Goal: Transaction & Acquisition: Purchase product/service

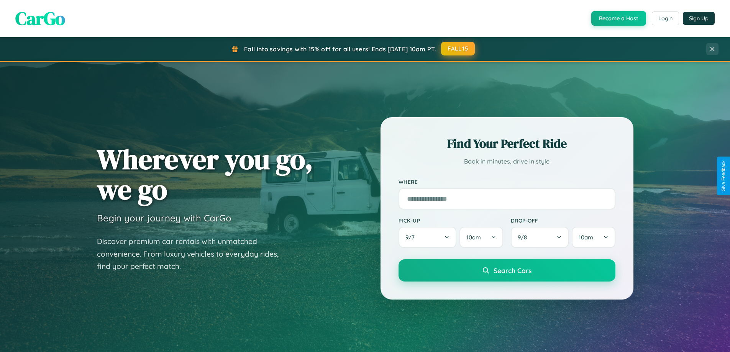
click at [458, 49] on button "FALL15" at bounding box center [458, 49] width 34 height 14
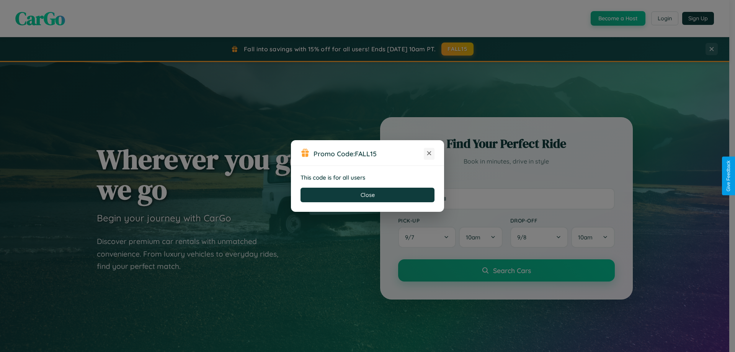
click at [429, 154] on icon at bounding box center [430, 153] width 8 height 8
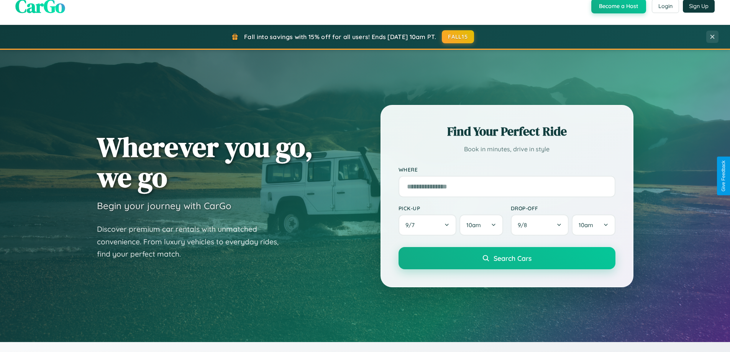
scroll to position [1231, 0]
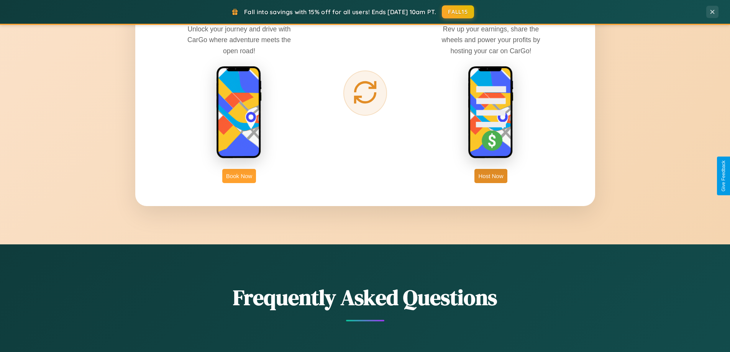
click at [239, 176] on button "Book Now" at bounding box center [239, 176] width 34 height 14
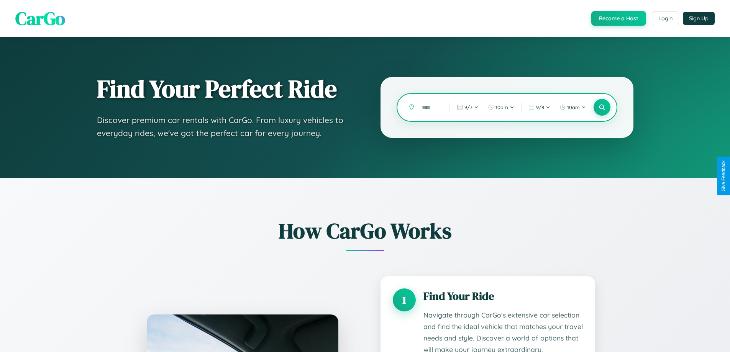
click at [430, 107] on input "text" at bounding box center [430, 107] width 24 height 13
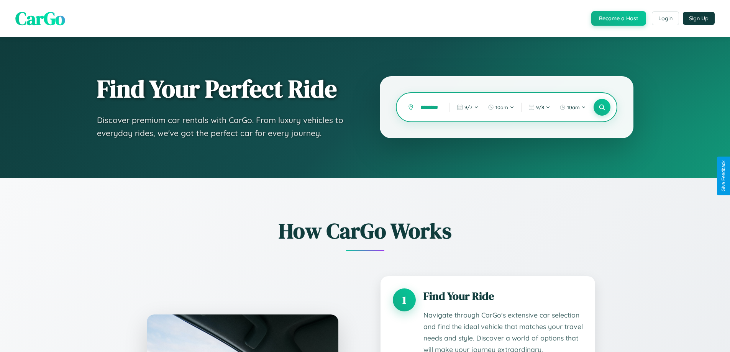
scroll to position [0, 15]
type input "**********"
click at [601, 107] on icon at bounding box center [601, 107] width 7 height 7
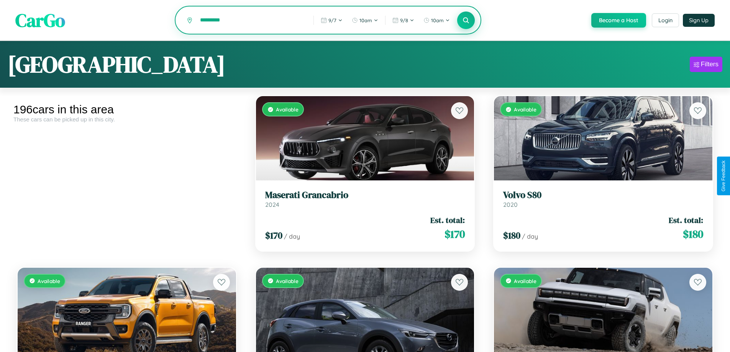
type input "*********"
click at [465, 21] on icon at bounding box center [465, 19] width 7 height 7
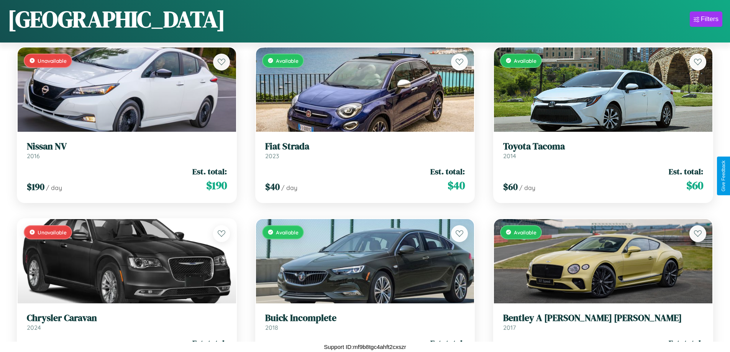
scroll to position [2852, 0]
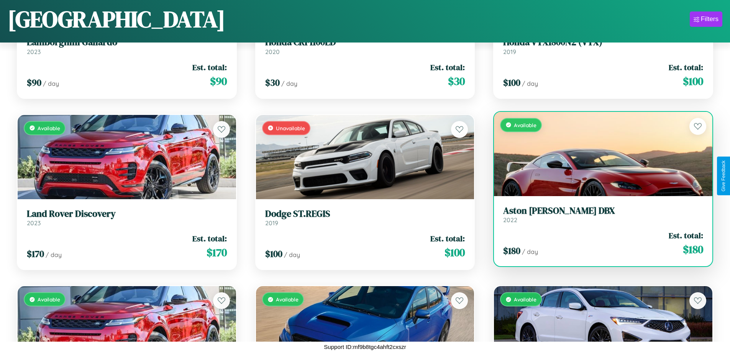
click at [598, 214] on h3 "Aston Martin DBX" at bounding box center [603, 210] width 200 height 11
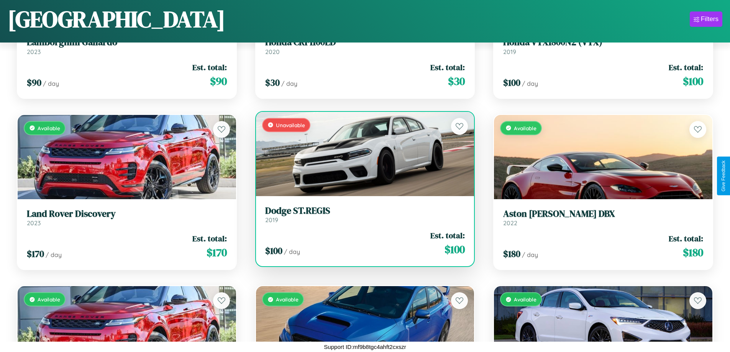
scroll to position [6282, 0]
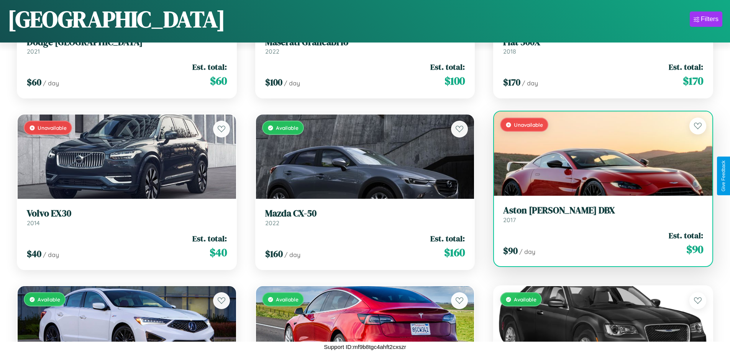
click at [598, 214] on h3 "Aston Martin DBX" at bounding box center [603, 210] width 200 height 11
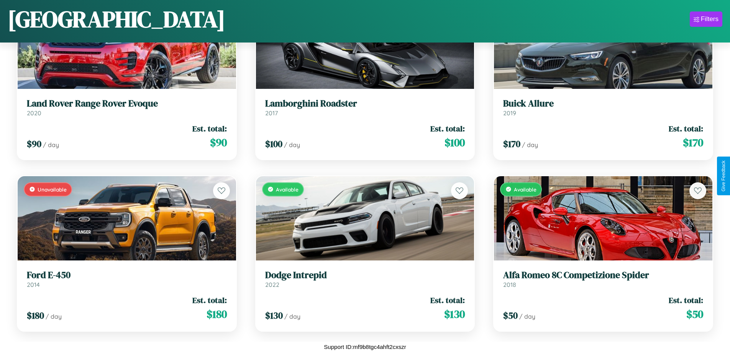
scroll to position [6968, 0]
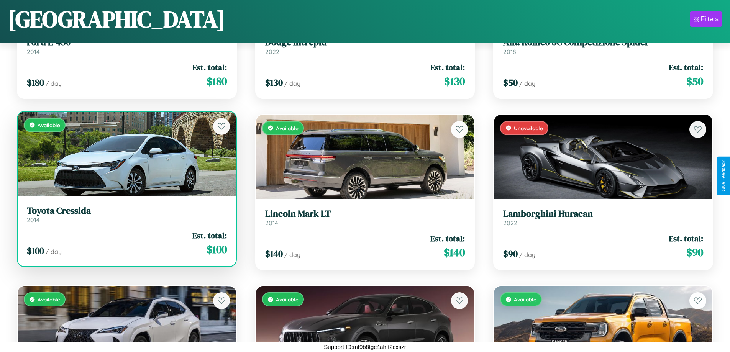
click at [126, 243] on div "$ 100 / day Est. total: $ 100" at bounding box center [127, 243] width 200 height 27
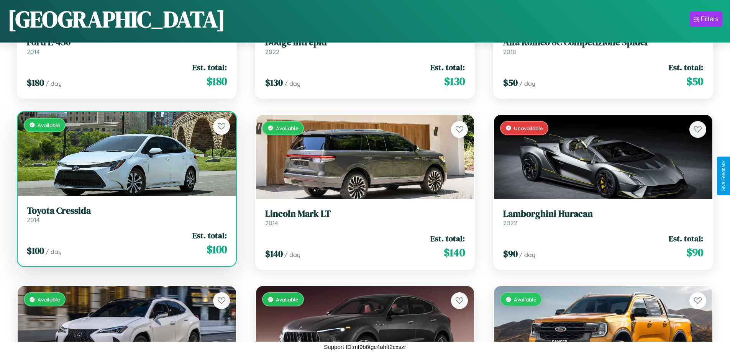
click at [126, 243] on div "$ 100 / day Est. total: $ 100" at bounding box center [127, 243] width 200 height 27
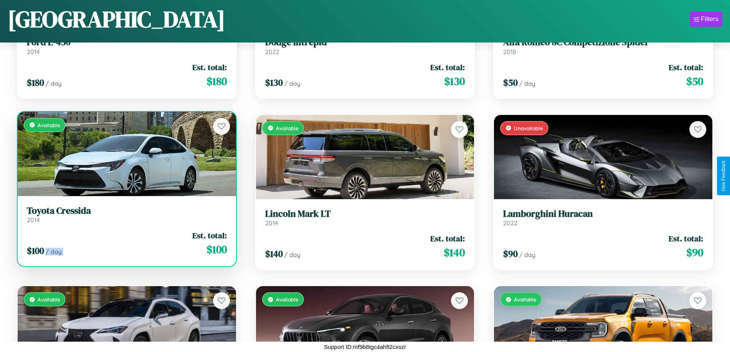
click at [126, 243] on div "$ 100 / day Est. total: $ 100" at bounding box center [127, 243] width 200 height 27
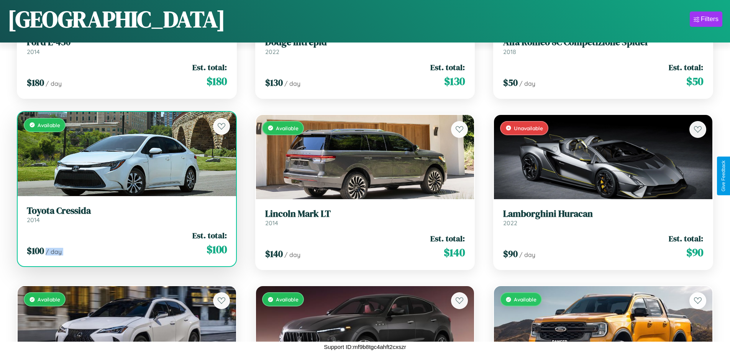
click at [126, 243] on div "$ 100 / day Est. total: $ 100" at bounding box center [127, 243] width 200 height 27
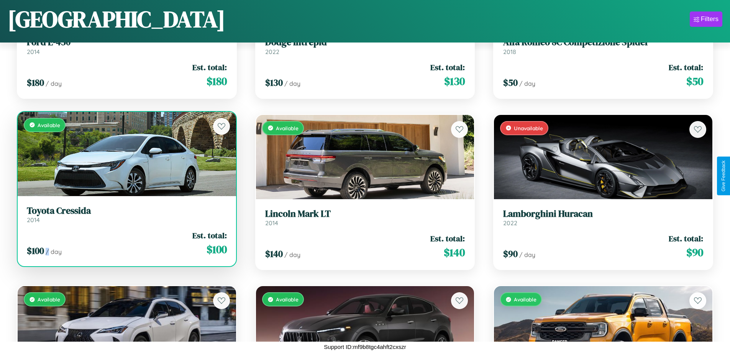
click at [126, 243] on div "$ 100 / day Est. total: $ 100" at bounding box center [127, 243] width 200 height 27
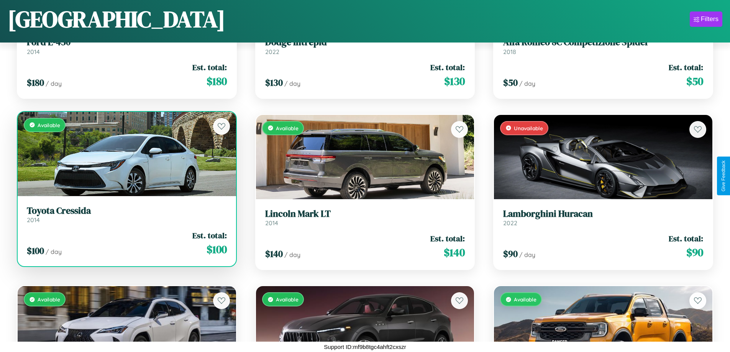
click at [126, 214] on h3 "Toyota Cressida" at bounding box center [127, 210] width 200 height 11
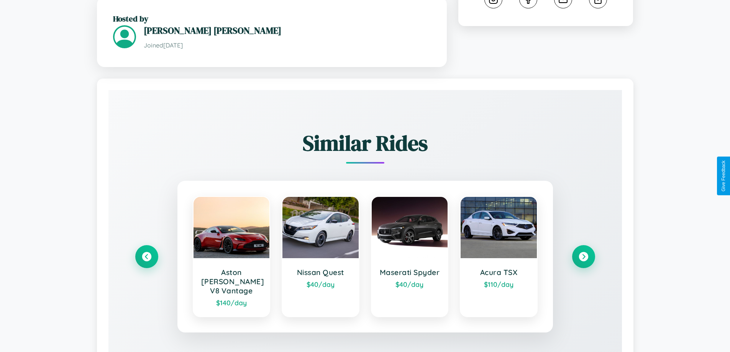
scroll to position [467, 0]
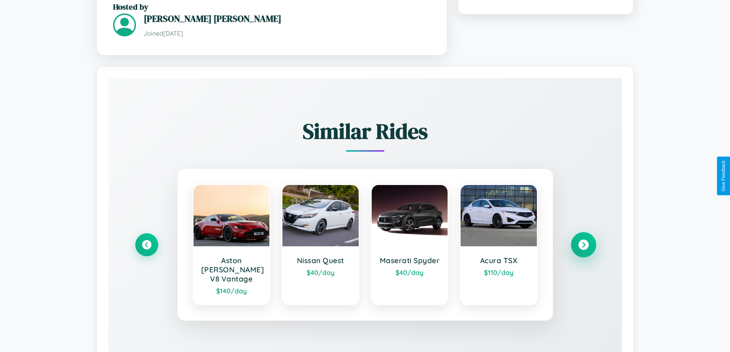
click at [583, 239] on icon at bounding box center [583, 244] width 10 height 10
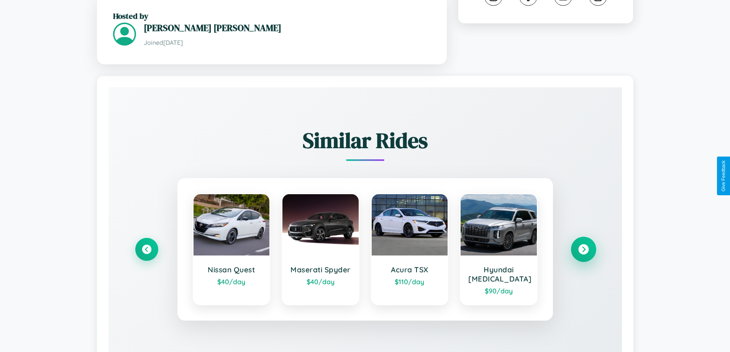
click at [583, 244] on icon at bounding box center [583, 249] width 10 height 10
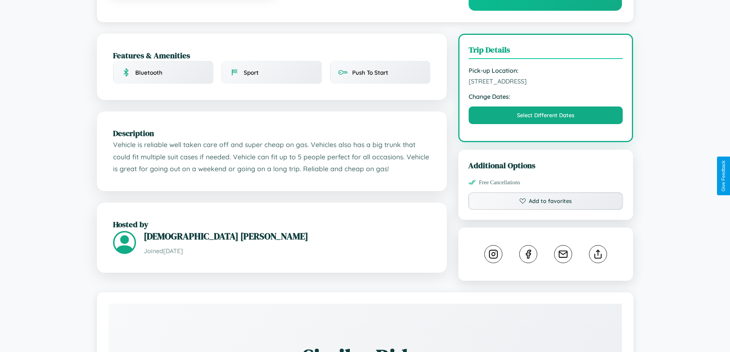
scroll to position [199, 0]
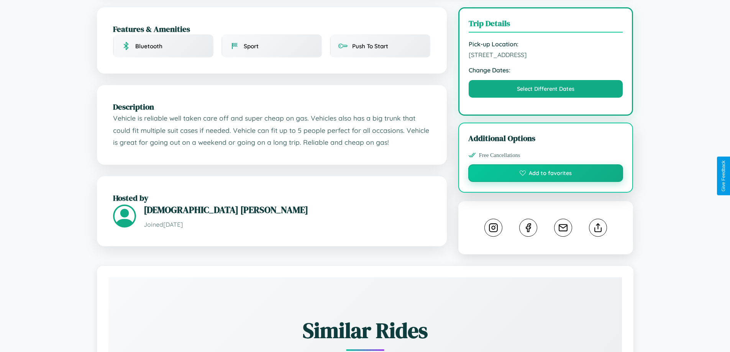
click at [545, 174] on button "Add to favorites" at bounding box center [545, 173] width 155 height 18
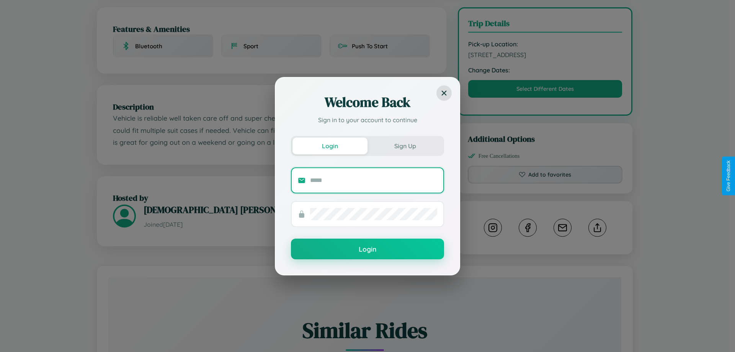
click at [374, 180] on input "text" at bounding box center [373, 180] width 127 height 12
type input "**********"
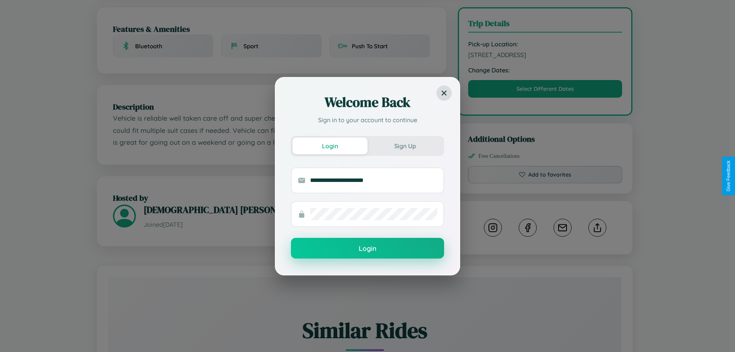
click at [368, 249] on button "Login" at bounding box center [367, 248] width 153 height 21
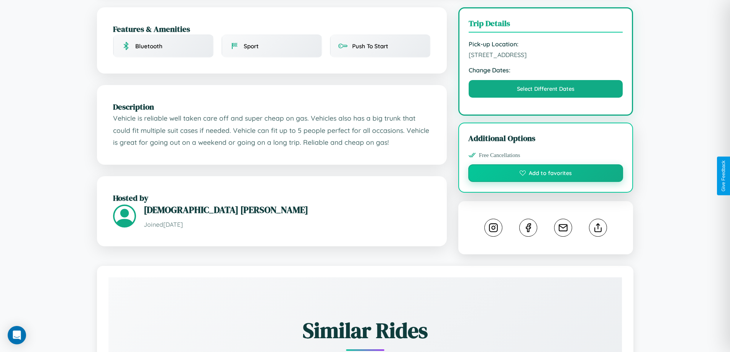
click at [545, 175] on button "Add to favorites" at bounding box center [545, 173] width 155 height 18
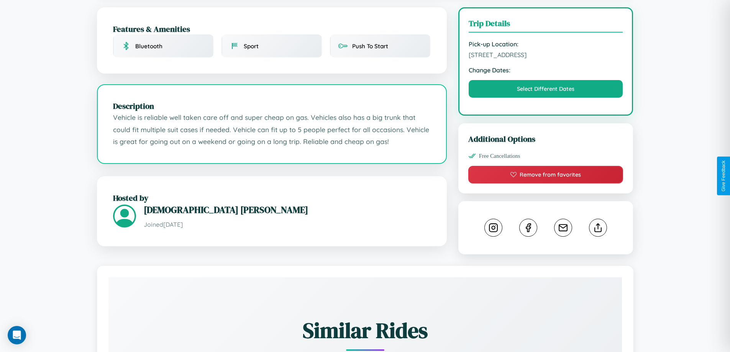
scroll to position [252, 0]
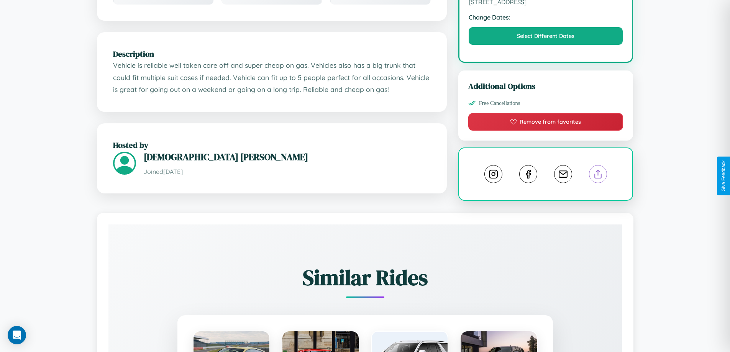
click at [598, 175] on line at bounding box center [598, 172] width 0 height 5
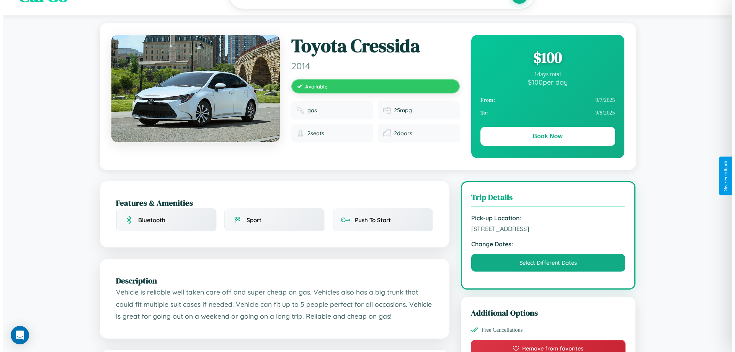
scroll to position [0, 0]
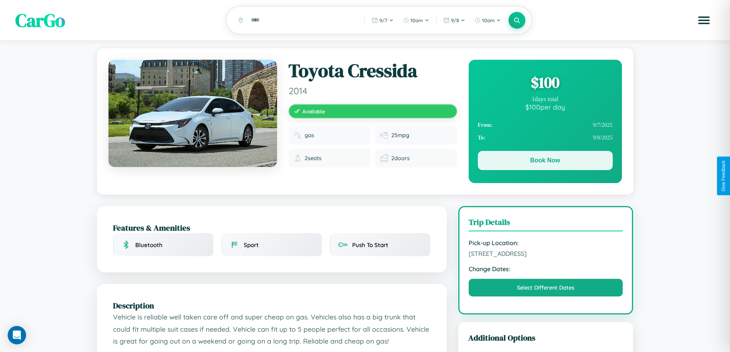
click at [545, 162] on button "Book Now" at bounding box center [545, 160] width 135 height 19
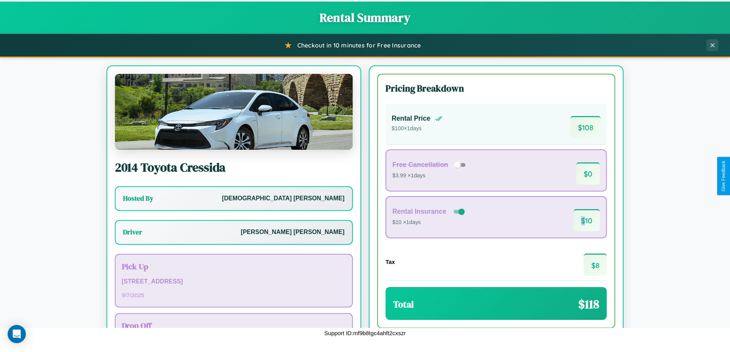
scroll to position [55, 0]
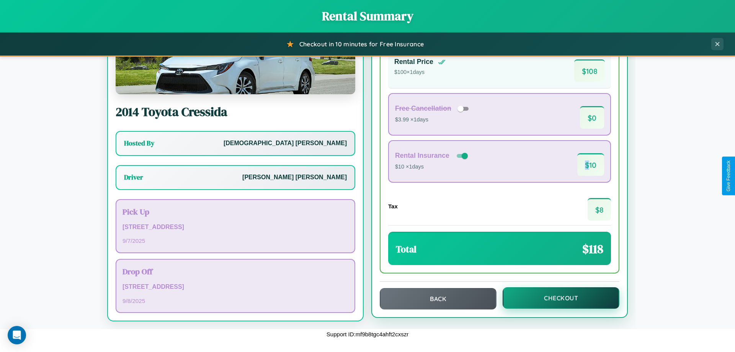
click at [556, 298] on button "Checkout" at bounding box center [561, 297] width 117 height 21
